Goal: Navigation & Orientation: Find specific page/section

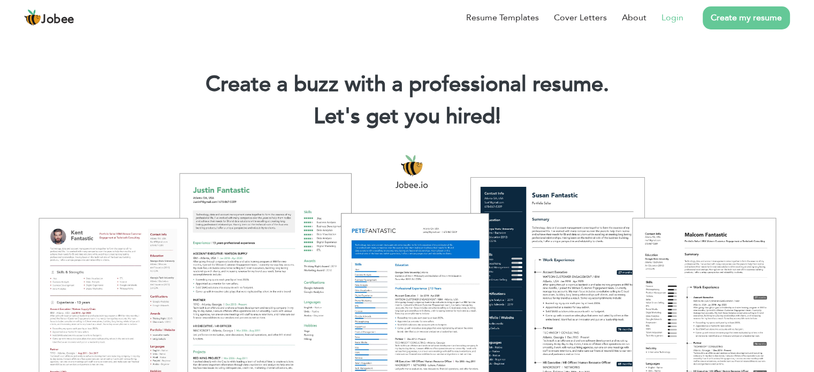
click at [668, 18] on link "Login" at bounding box center [672, 17] width 22 height 13
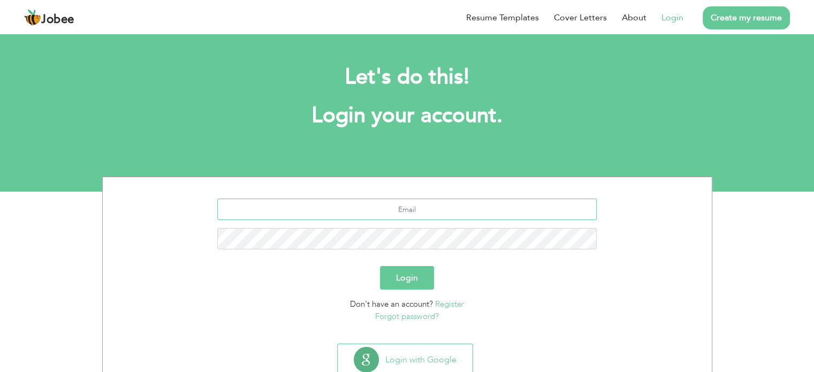
click at [417, 211] on input "text" at bounding box center [406, 208] width 379 height 21
type input "asif.khawaja543@gmail.com"
click at [380, 266] on button "Login" at bounding box center [407, 278] width 54 height 24
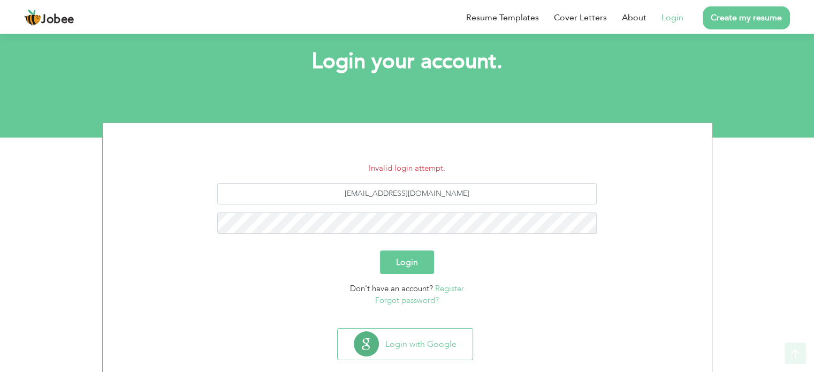
scroll to position [72, 0]
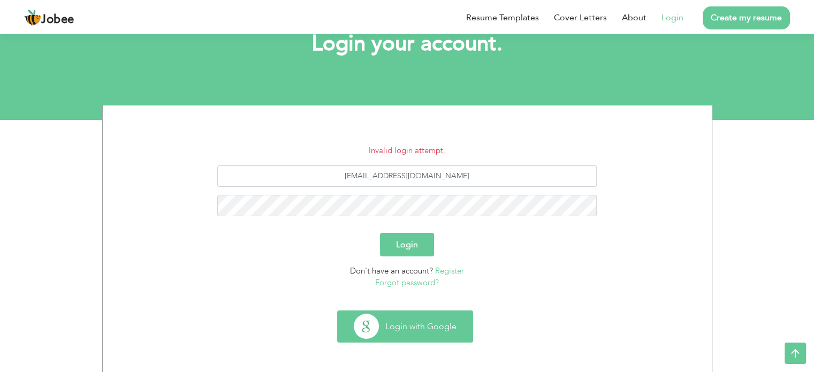
click at [411, 323] on button "Login with Google" at bounding box center [405, 326] width 135 height 31
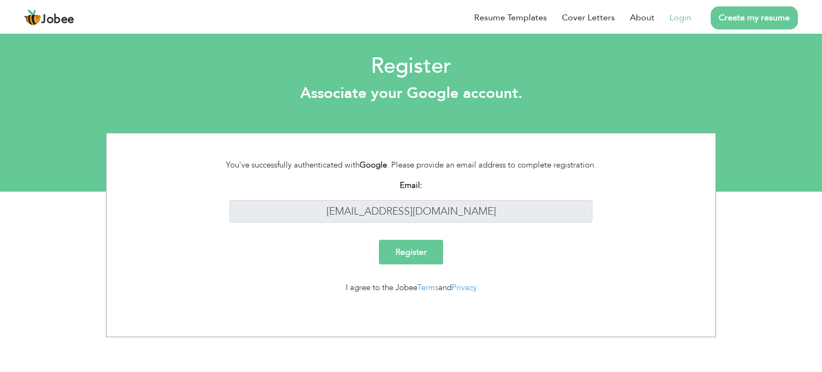
click at [422, 250] on input "Register" at bounding box center [411, 252] width 64 height 25
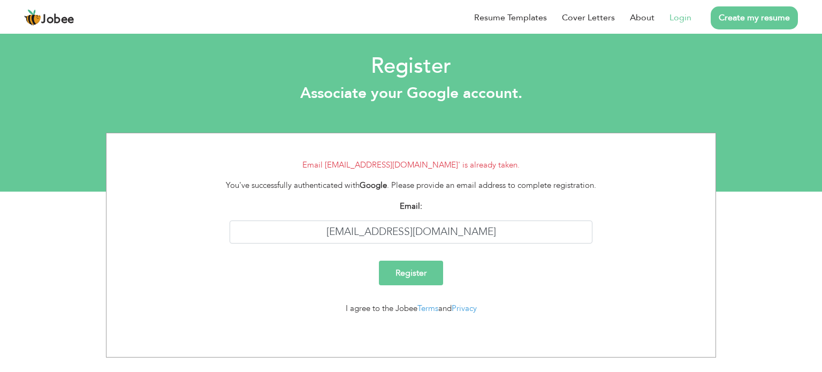
click at [676, 19] on link "Login" at bounding box center [680, 17] width 22 height 13
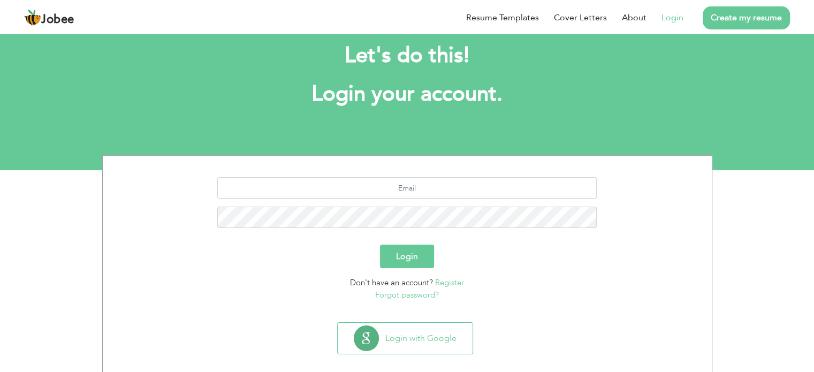
scroll to position [34, 0]
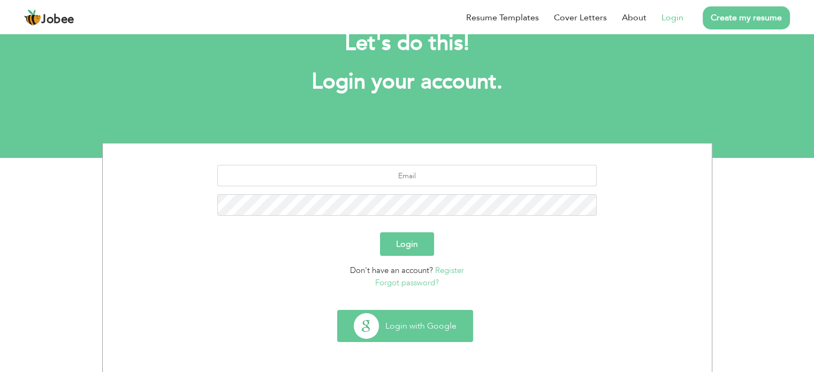
click at [374, 327] on button "Login with Google" at bounding box center [405, 325] width 135 height 31
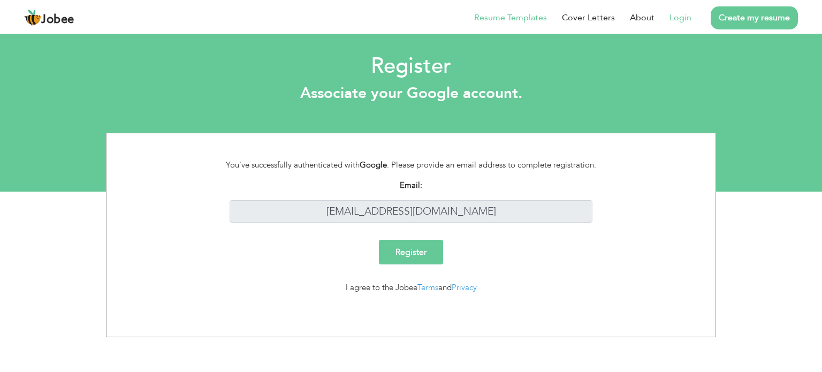
click at [517, 16] on link "Resume Templates" at bounding box center [510, 17] width 73 height 13
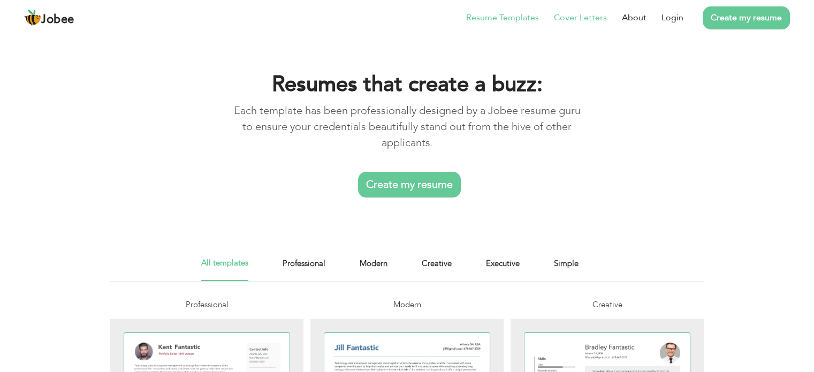
click at [573, 14] on link "Cover Letters" at bounding box center [580, 17] width 53 height 13
